Goal: Find specific page/section: Find specific page/section

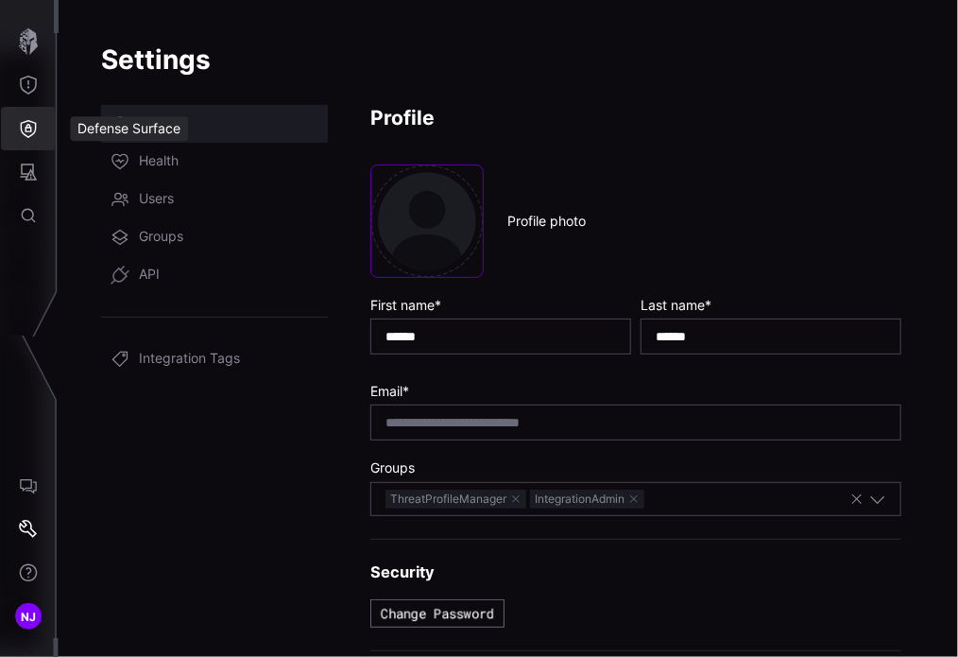
click at [31, 128] on icon "Defense Surface" at bounding box center [28, 128] width 19 height 19
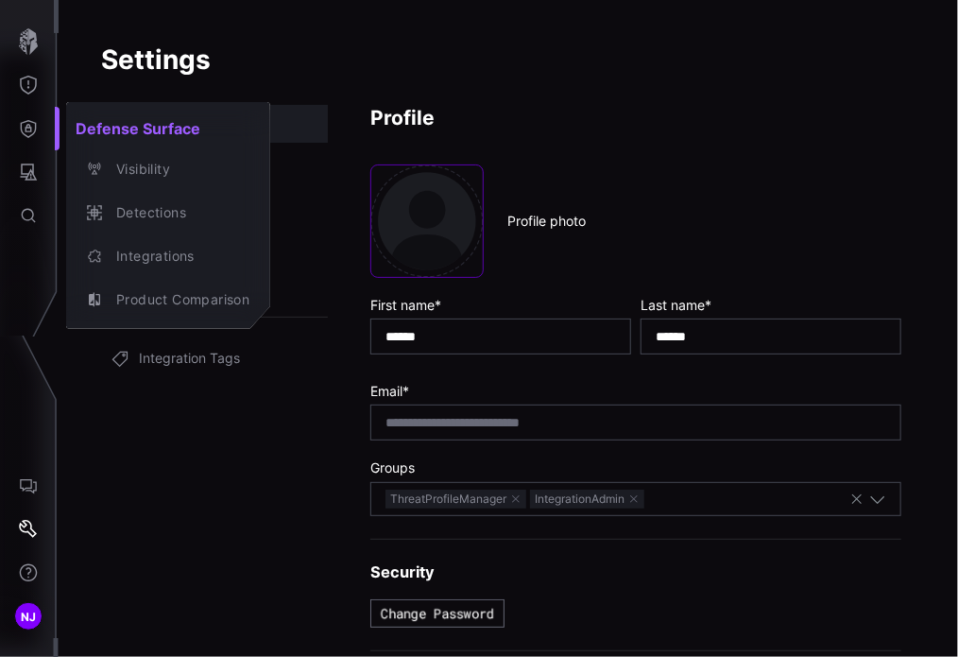
click at [29, 176] on div at bounding box center [479, 328] width 958 height 657
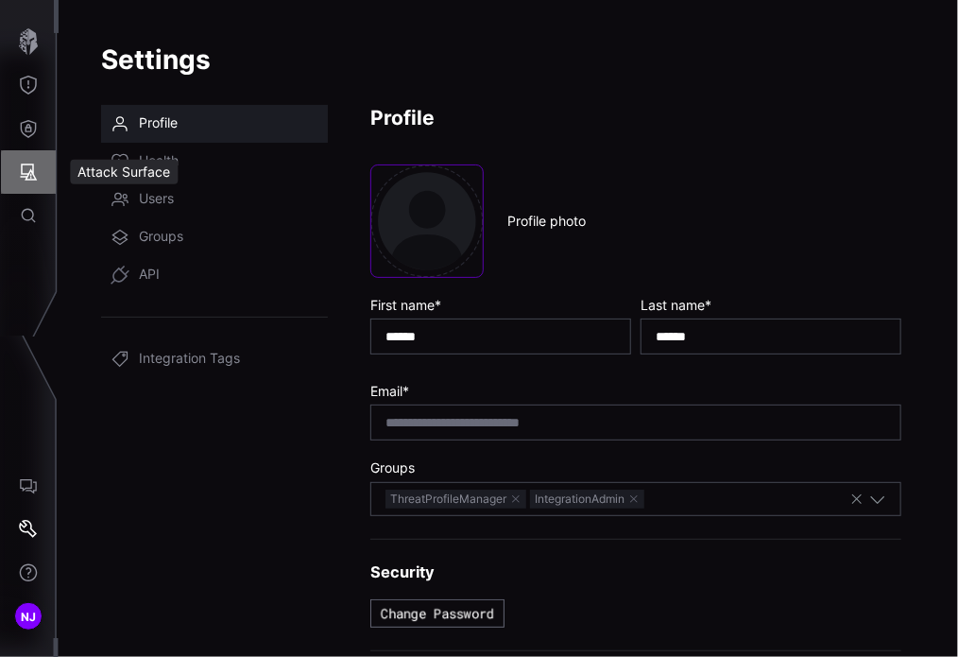
click at [29, 176] on icon "Attack Surface" at bounding box center [28, 172] width 19 height 19
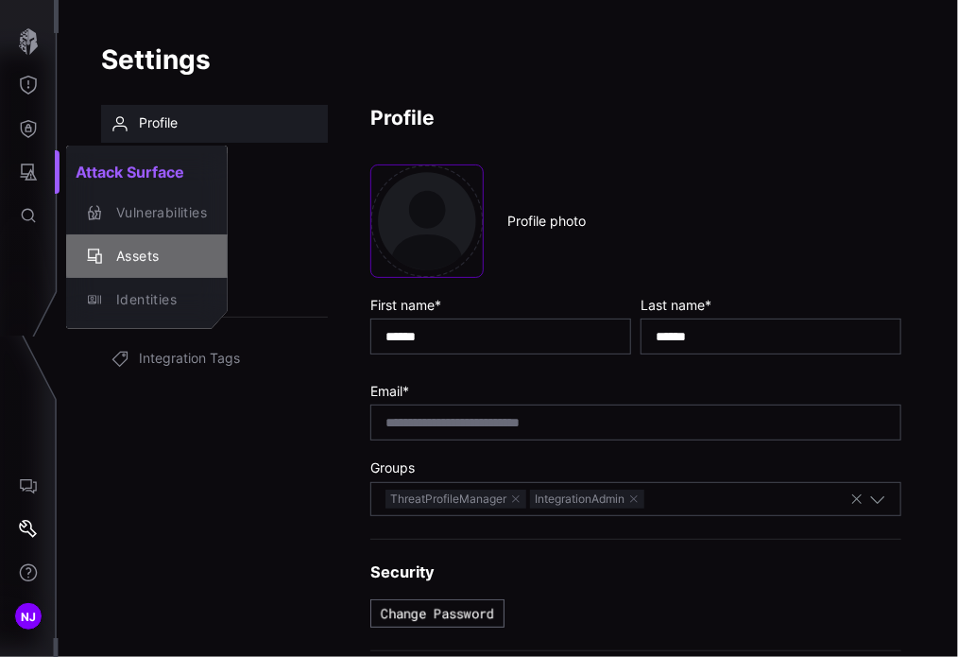
click at [133, 255] on div "Assets" at bounding box center [157, 257] width 100 height 24
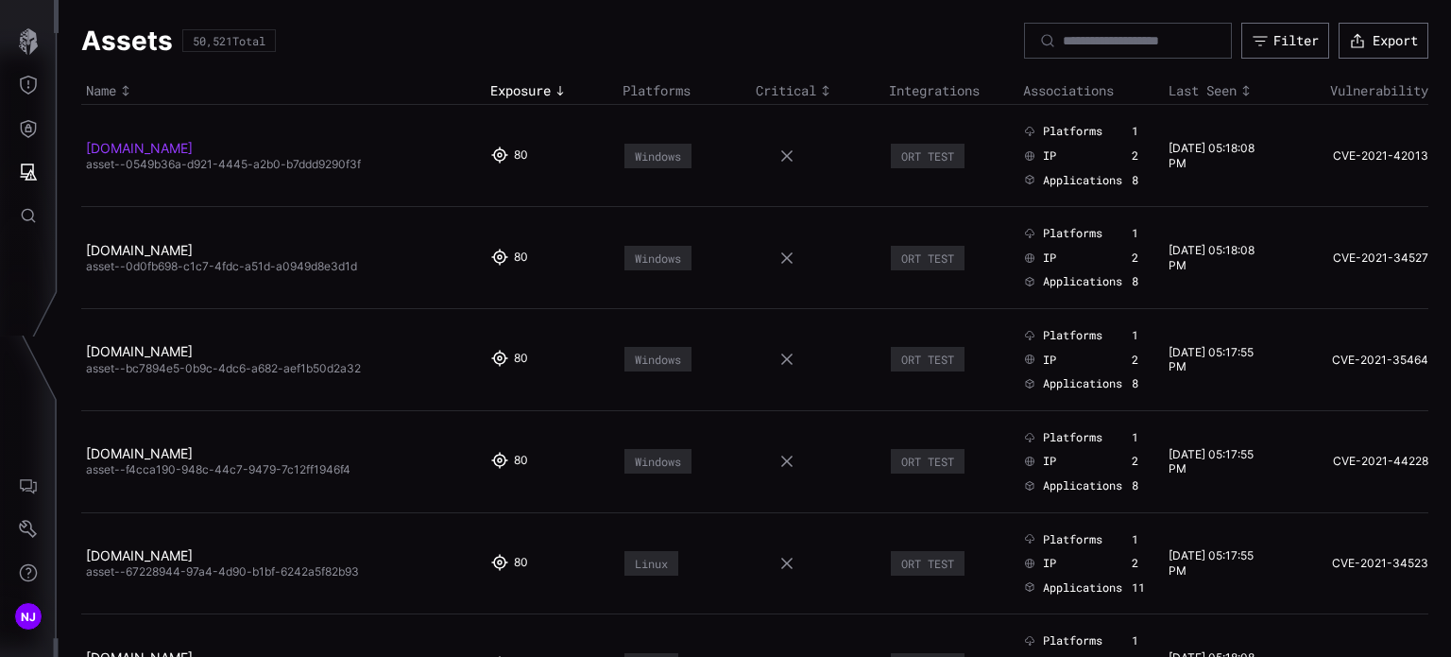
click at [189, 146] on link "[DOMAIN_NAME]" at bounding box center [139, 148] width 107 height 16
click at [1140, 45] on input at bounding box center [1129, 40] width 132 height 17
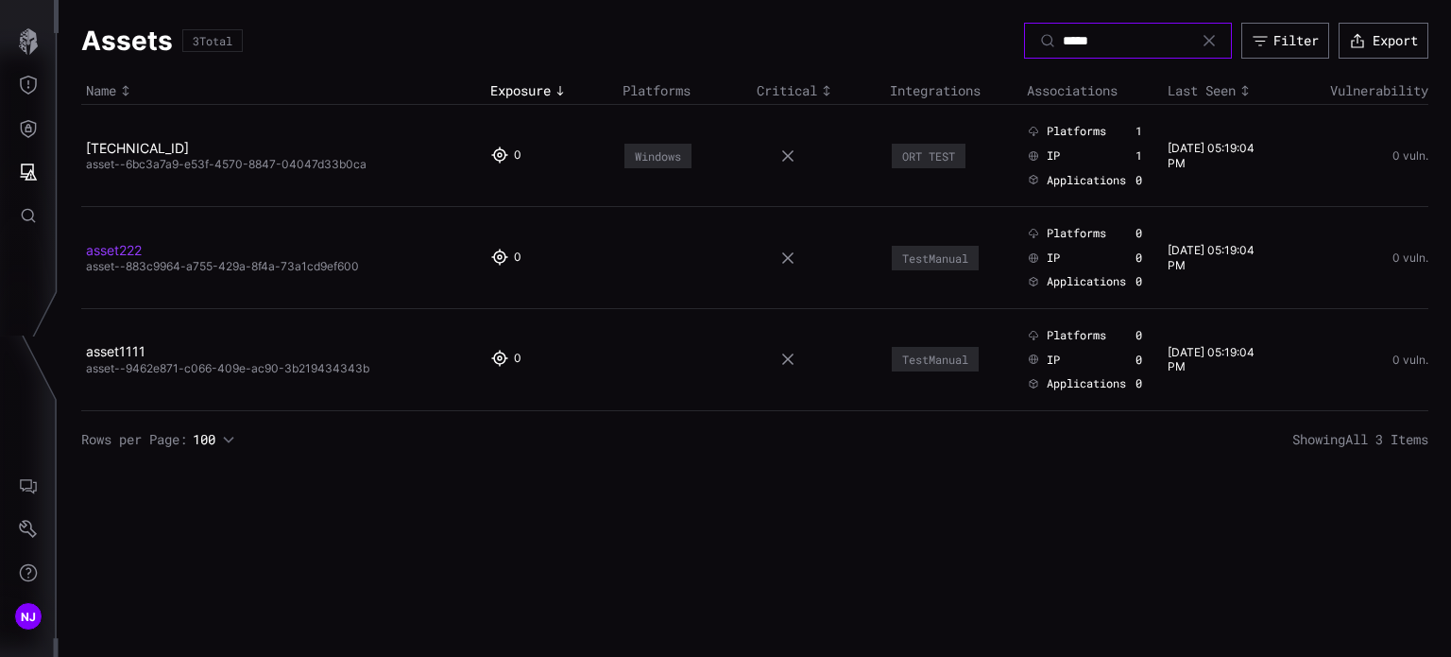
type input "*****"
click at [111, 245] on link "asset222" at bounding box center [114, 250] width 56 height 16
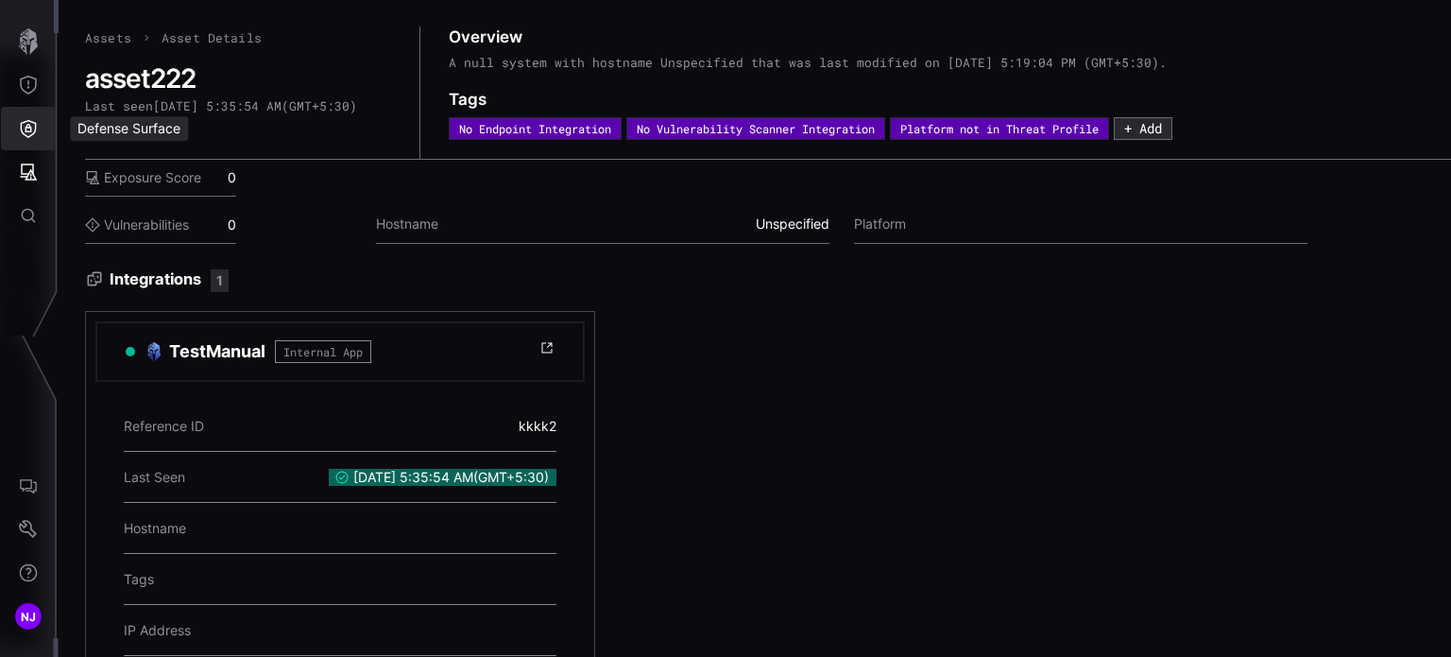
click at [26, 121] on icon "Defense Surface" at bounding box center [29, 129] width 16 height 18
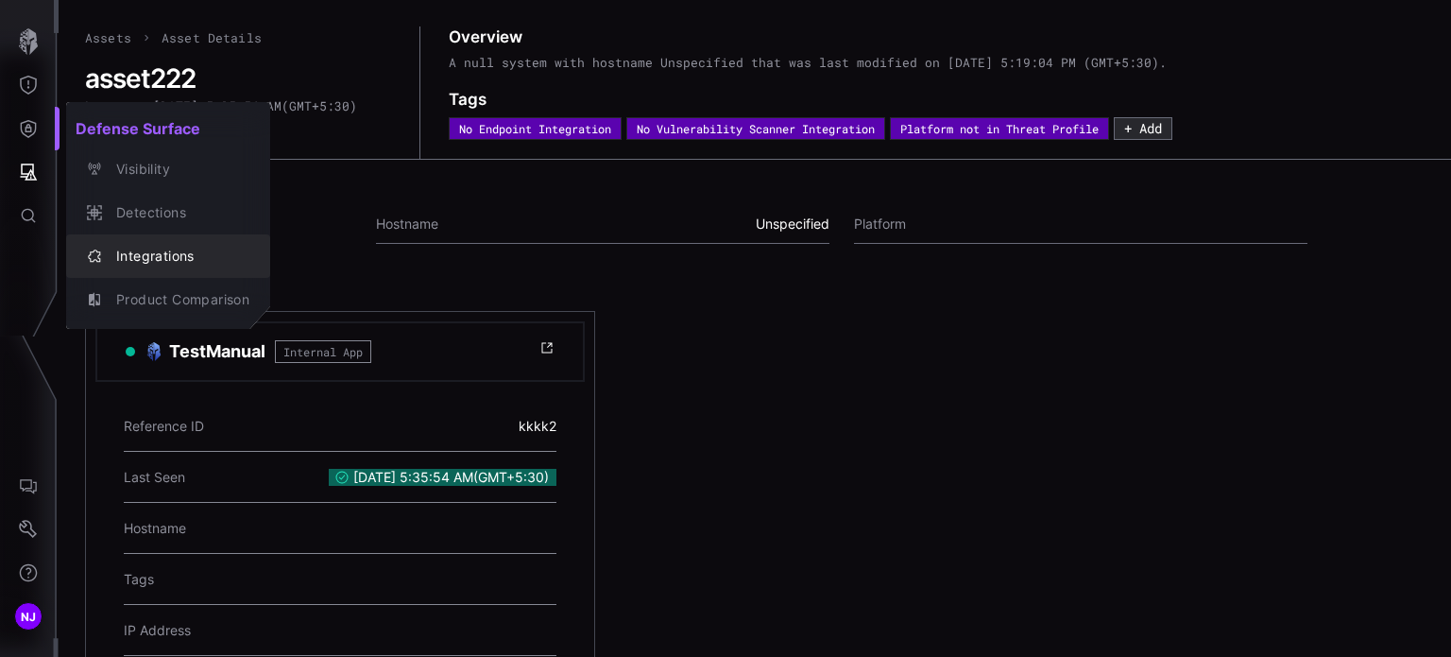
click at [142, 260] on div "Integrations" at bounding box center [178, 257] width 143 height 24
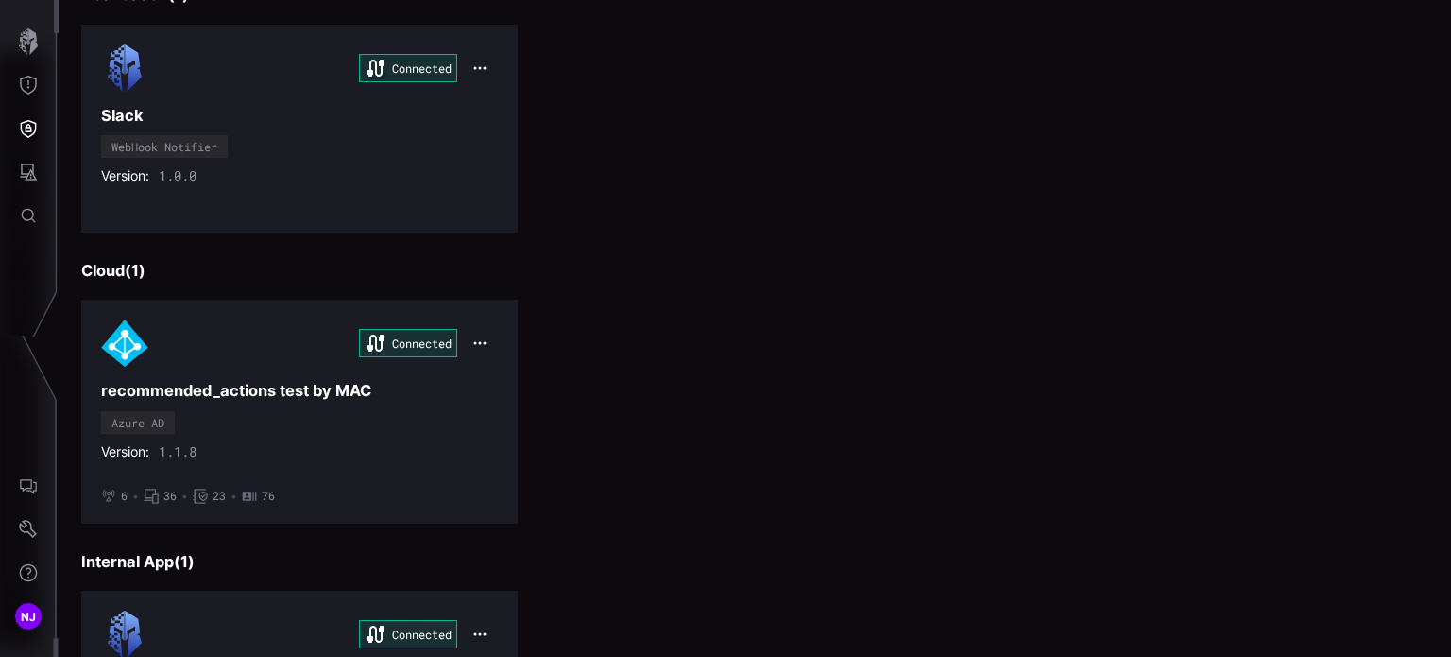
scroll to position [2663, 0]
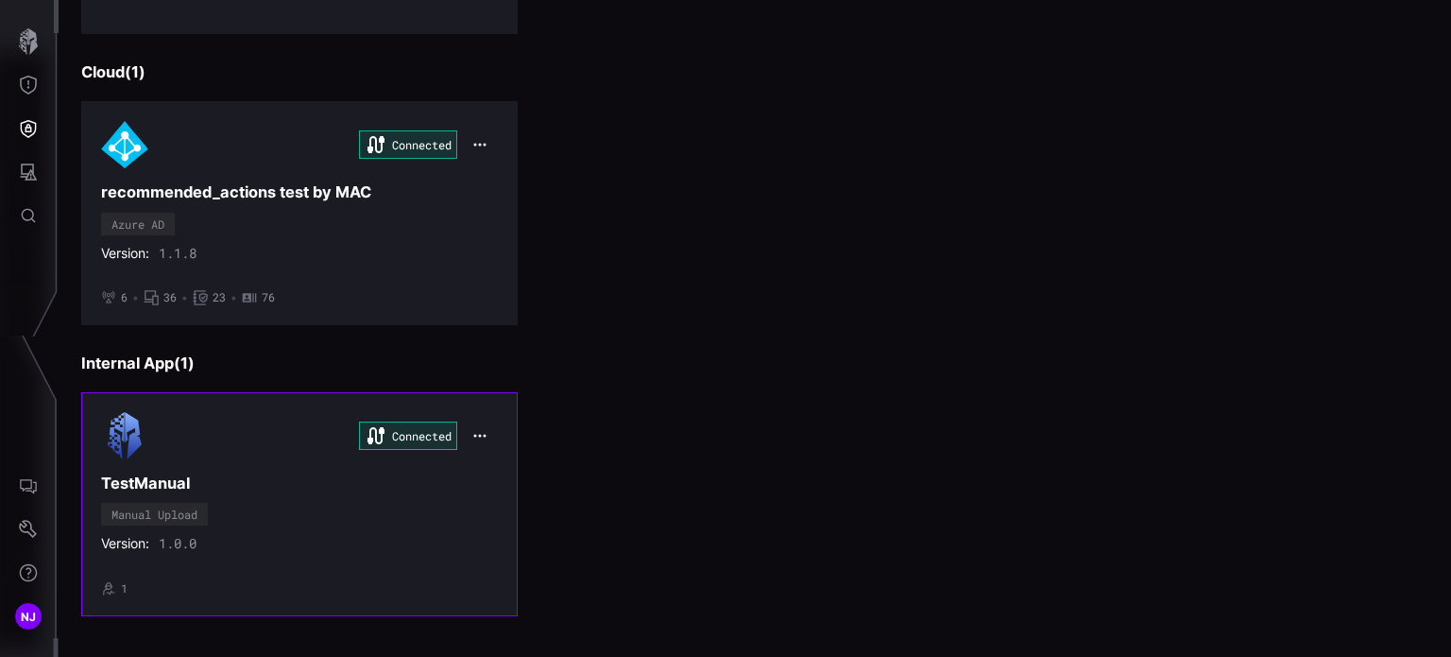
click at [257, 489] on div "Connected TestManual Manual Upload Version: 1.0.0 • 1" at bounding box center [299, 503] width 397 height 183
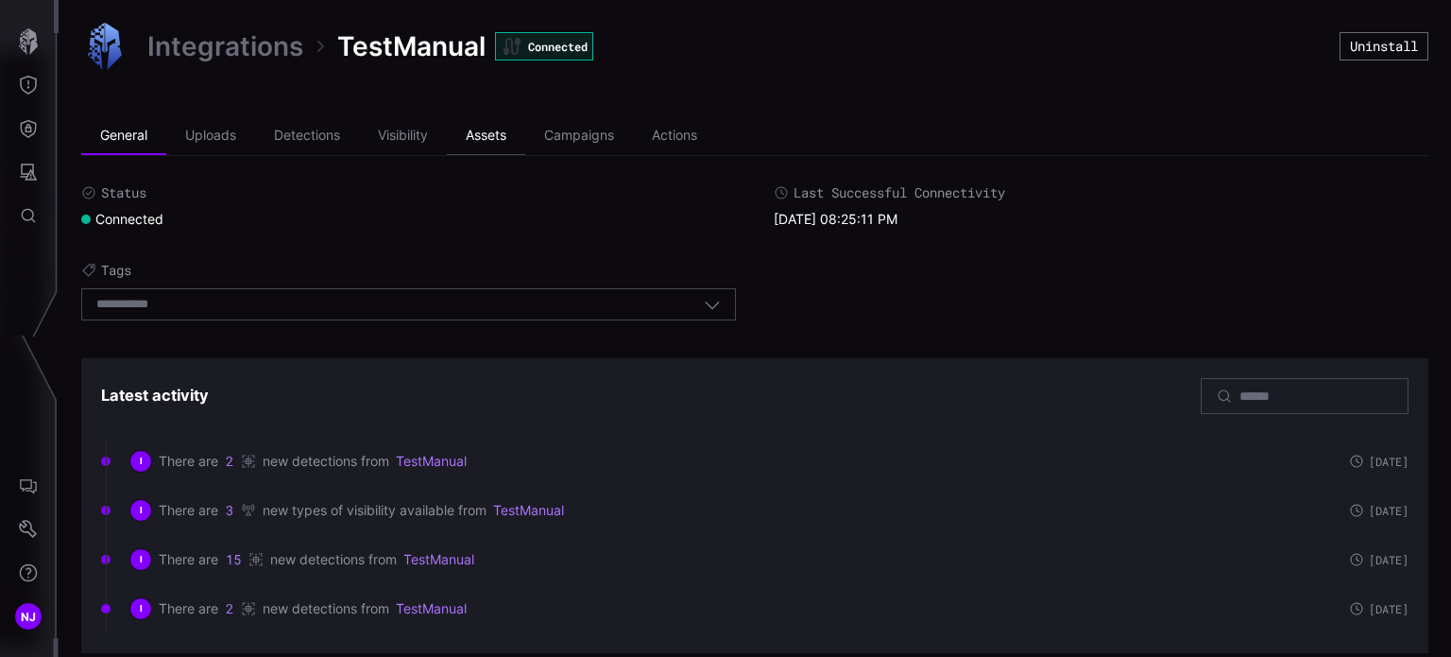
click at [489, 130] on li "Assets" at bounding box center [486, 136] width 78 height 38
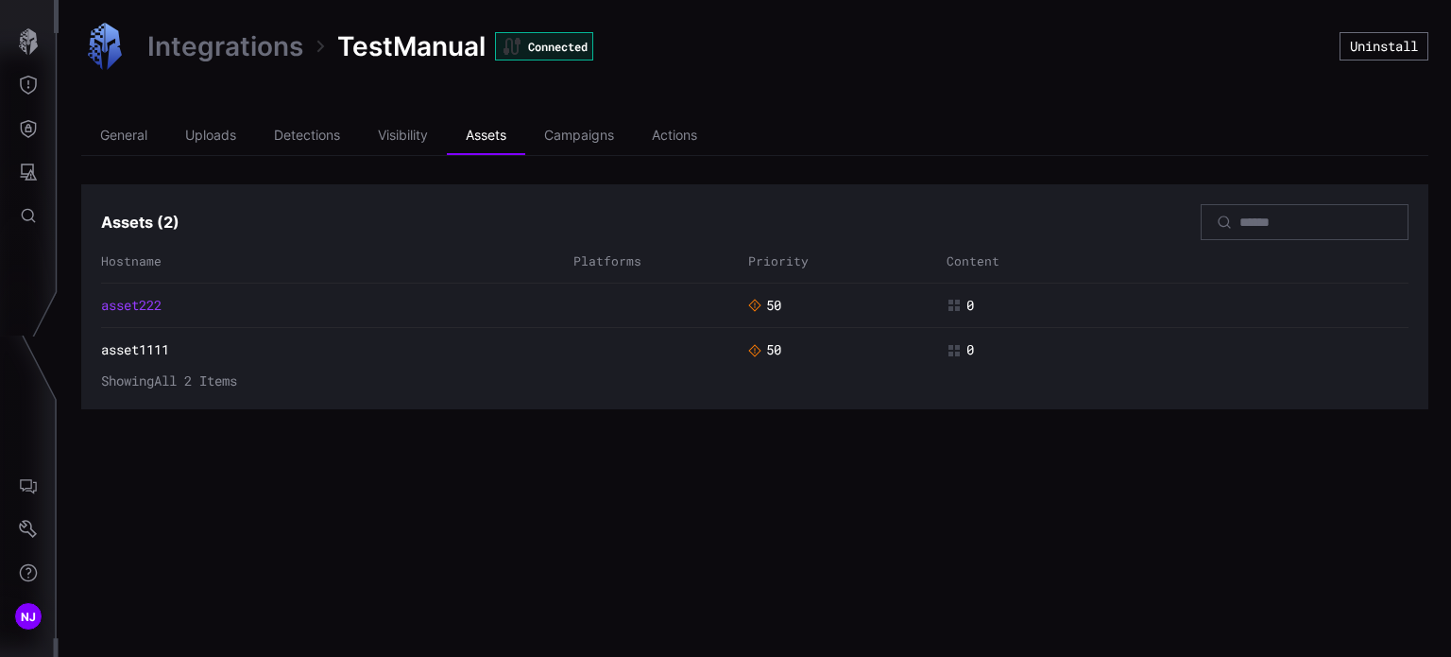
click at [132, 303] on link "asset222" at bounding box center [131, 305] width 60 height 17
